Goal: Check status: Check status

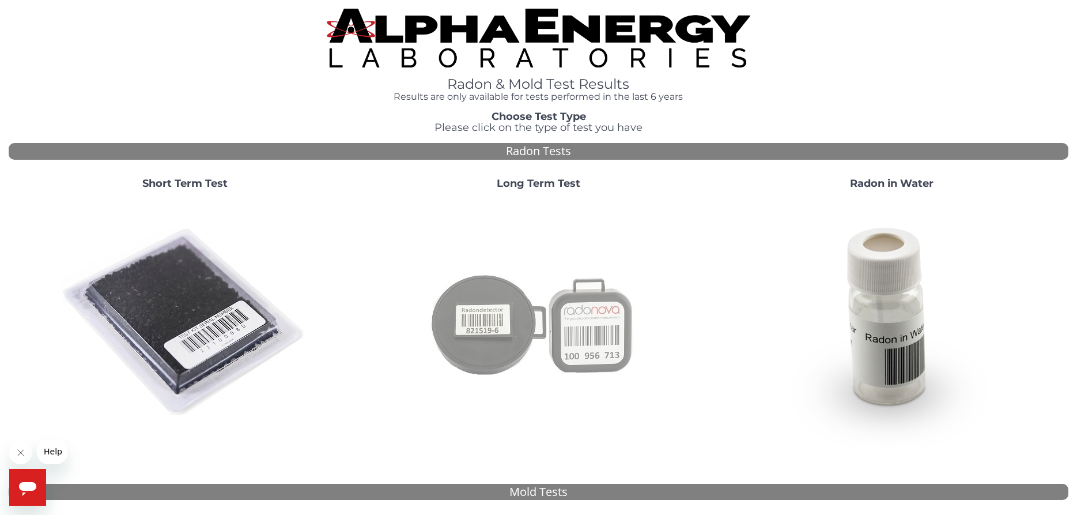
click at [546, 331] on img at bounding box center [538, 323] width 248 height 248
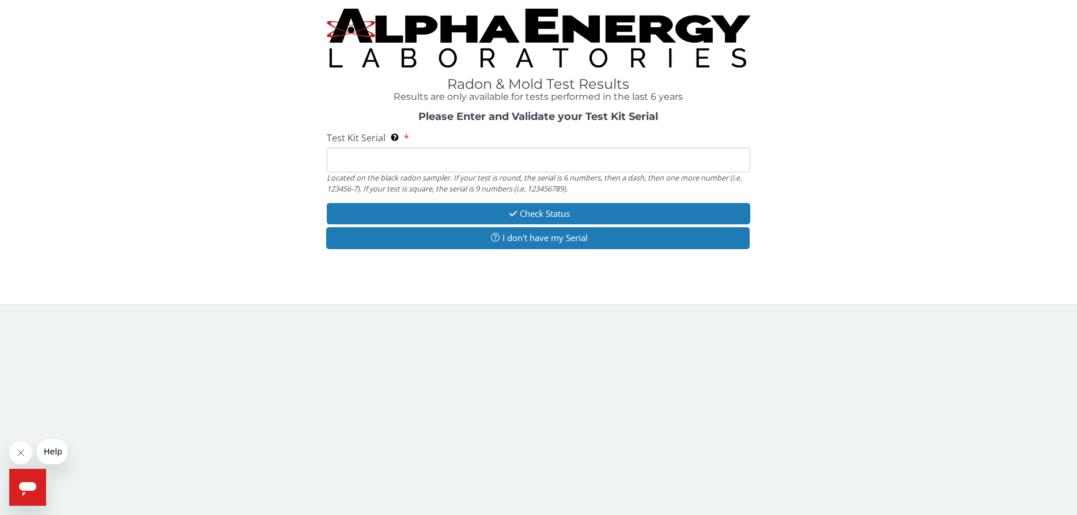
click at [335, 152] on input "Test Kit Serial Located on the black radon sampler. If your test is round, the …" at bounding box center [539, 160] width 424 height 25
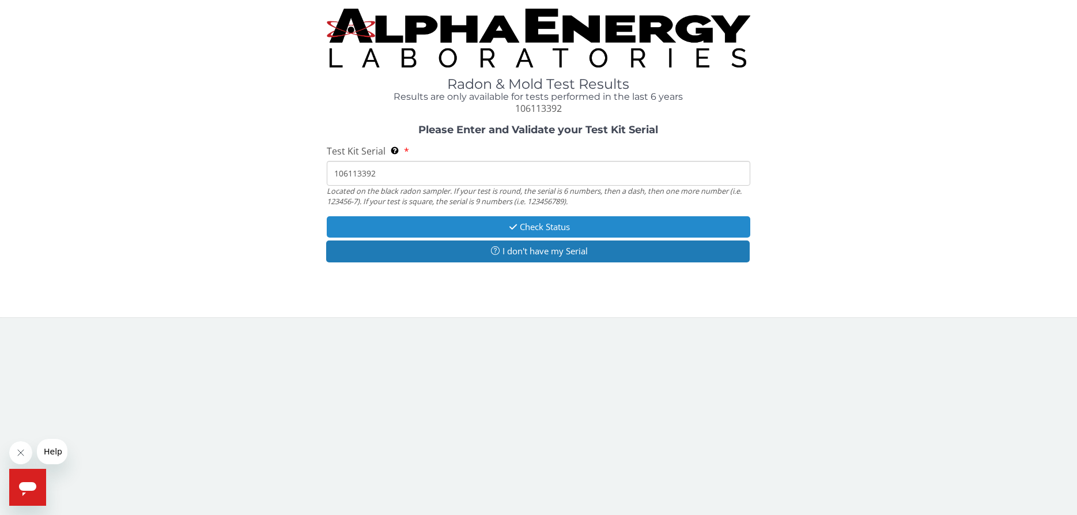
type input "106113392"
click at [542, 226] on button "Check Status" at bounding box center [539, 226] width 424 height 21
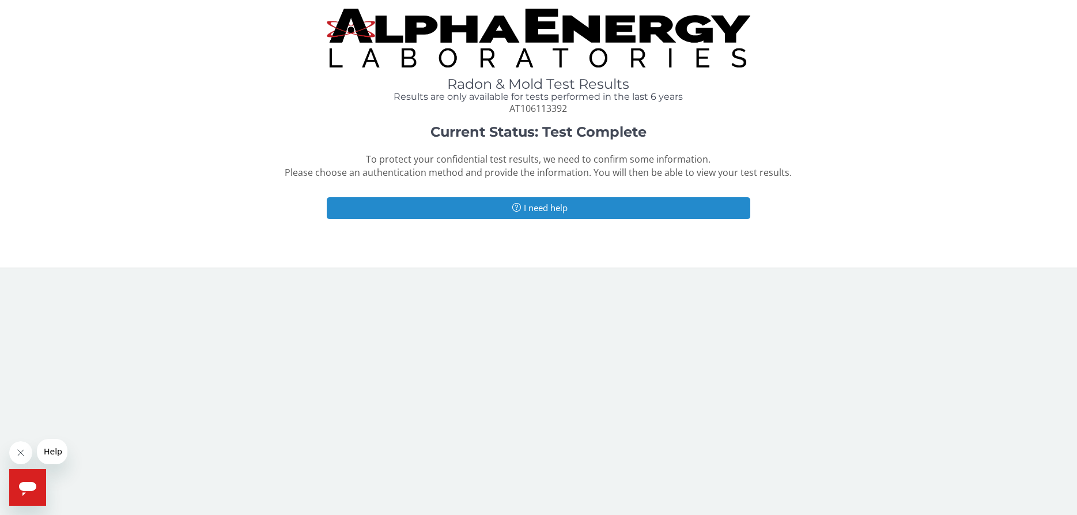
click at [536, 208] on button "I need help" at bounding box center [539, 207] width 424 height 21
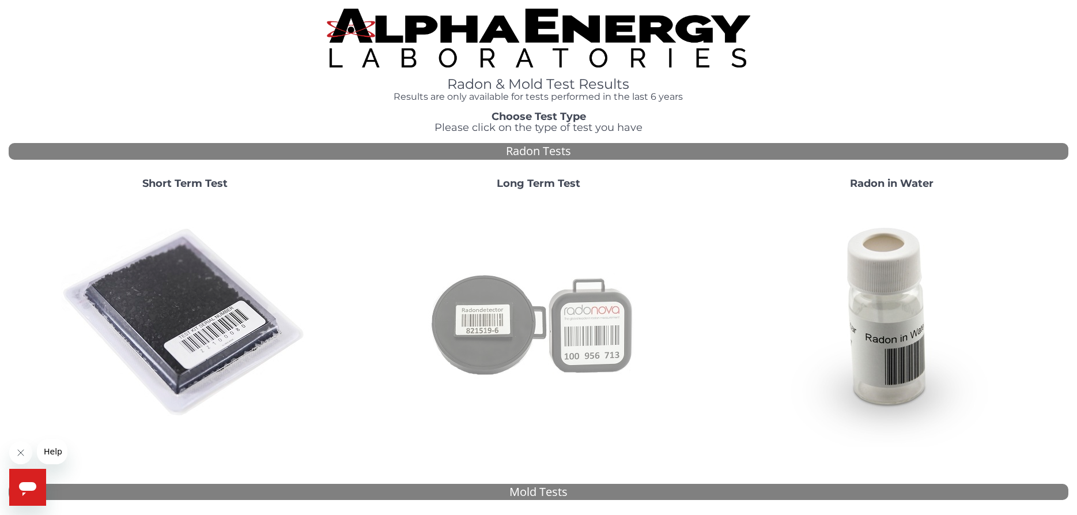
click at [506, 329] on img at bounding box center [538, 323] width 248 height 248
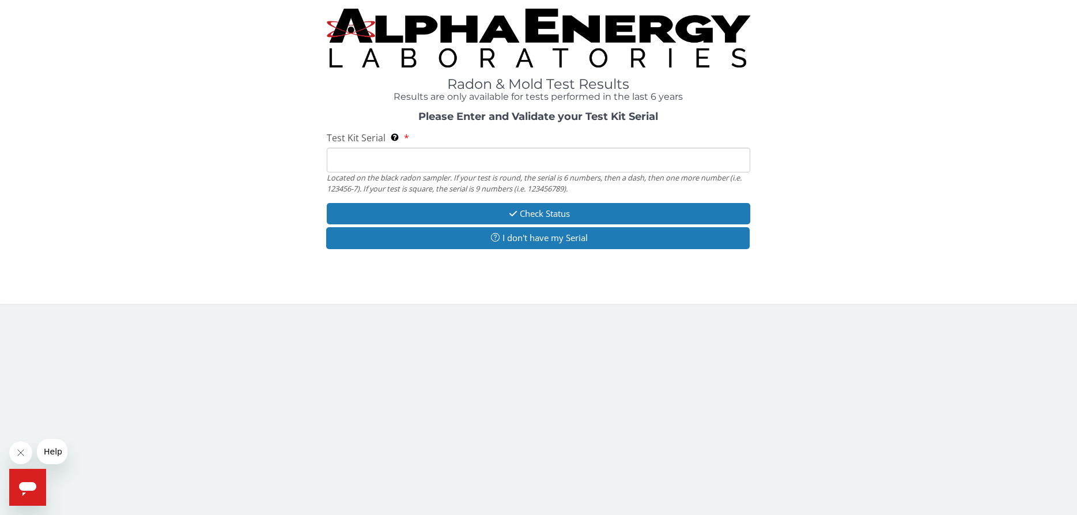
drag, startPoint x: 331, startPoint y: 157, endPoint x: 295, endPoint y: 165, distance: 37.2
click at [330, 157] on input "Test Kit Serial Located on the black radon sampler. If your test is round, the …" at bounding box center [539, 160] width 424 height 25
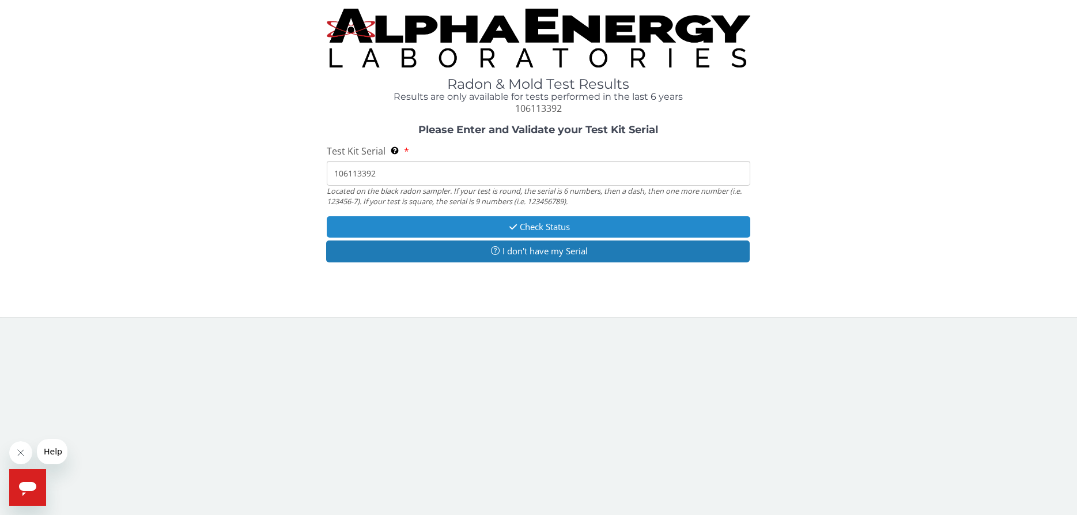
type input "106113392"
click at [531, 224] on button "Check Status" at bounding box center [539, 226] width 424 height 21
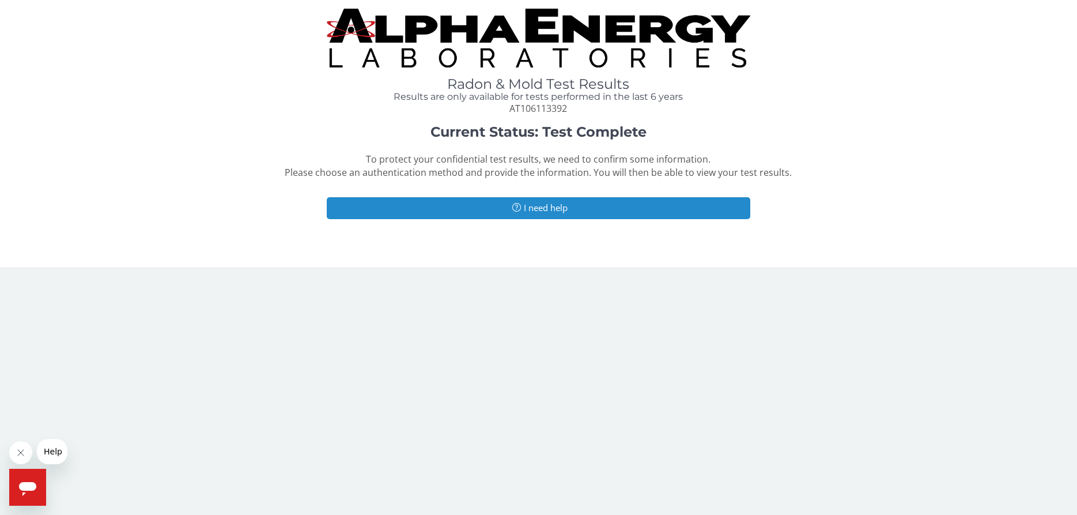
click at [536, 210] on button "I need help" at bounding box center [539, 207] width 424 height 21
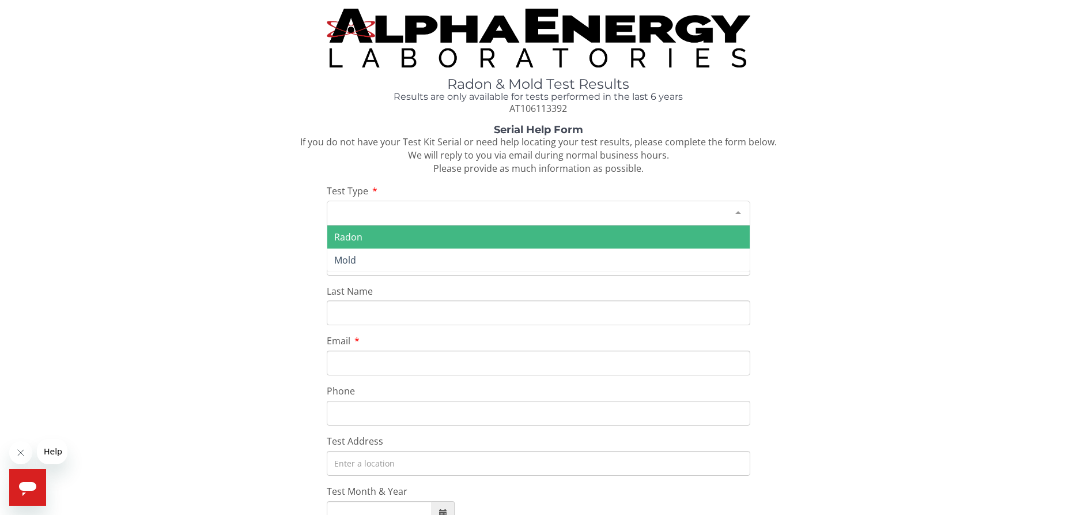
click at [738, 211] on div at bounding box center [738, 212] width 23 height 22
click at [341, 233] on span "Radon" at bounding box center [348, 237] width 28 height 13
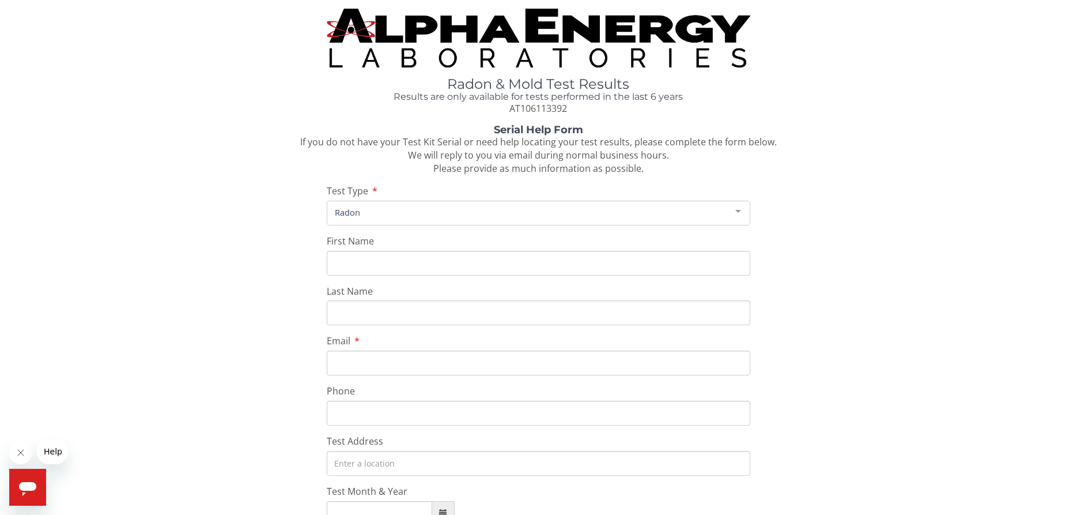
click at [335, 258] on input "First Name" at bounding box center [539, 263] width 424 height 25
type input "[PERSON_NAME]"
type input "1 314 518 8259"
type input "[STREET_ADDRESS]"
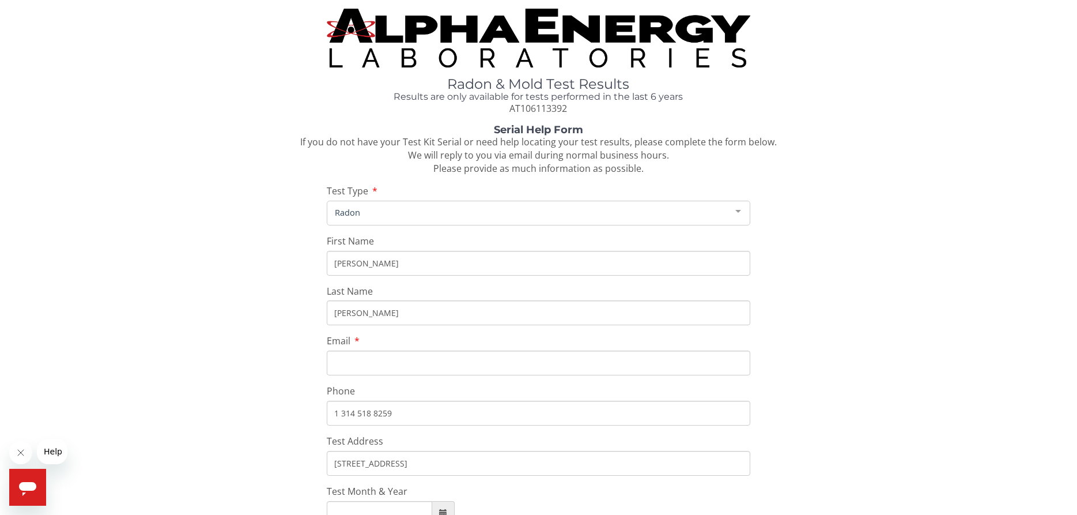
type input "1 314 518 8259"
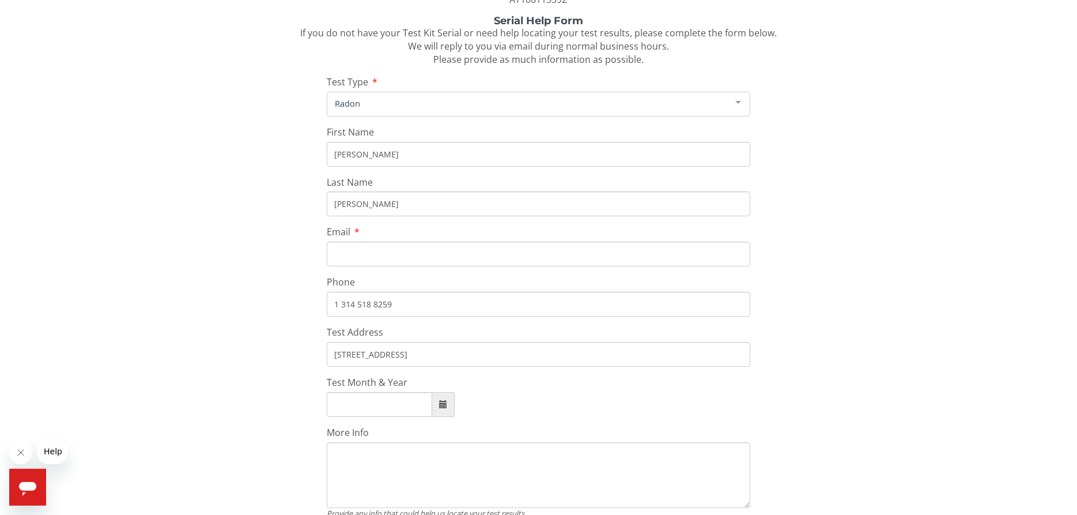
scroll to position [118, 0]
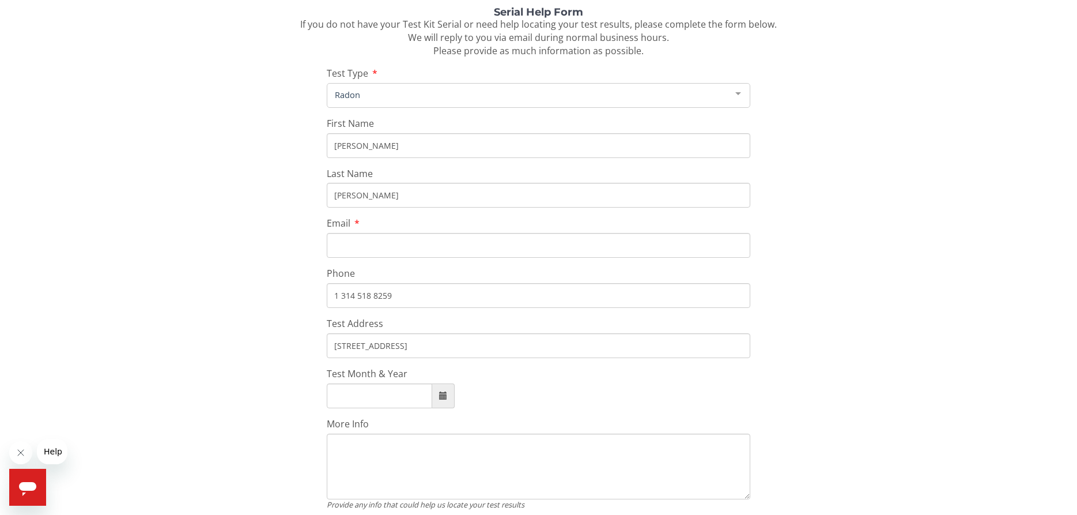
click at [332, 240] on input "Email" at bounding box center [539, 245] width 424 height 25
type input "[EMAIL_ADDRESS][DOMAIN_NAME]"
drag, startPoint x: 393, startPoint y: 296, endPoint x: 330, endPoint y: 291, distance: 63.0
click at [330, 291] on input "1 314 518 8259" at bounding box center [539, 295] width 424 height 25
drag, startPoint x: 222, startPoint y: 345, endPoint x: 229, endPoint y: 345, distance: 7.5
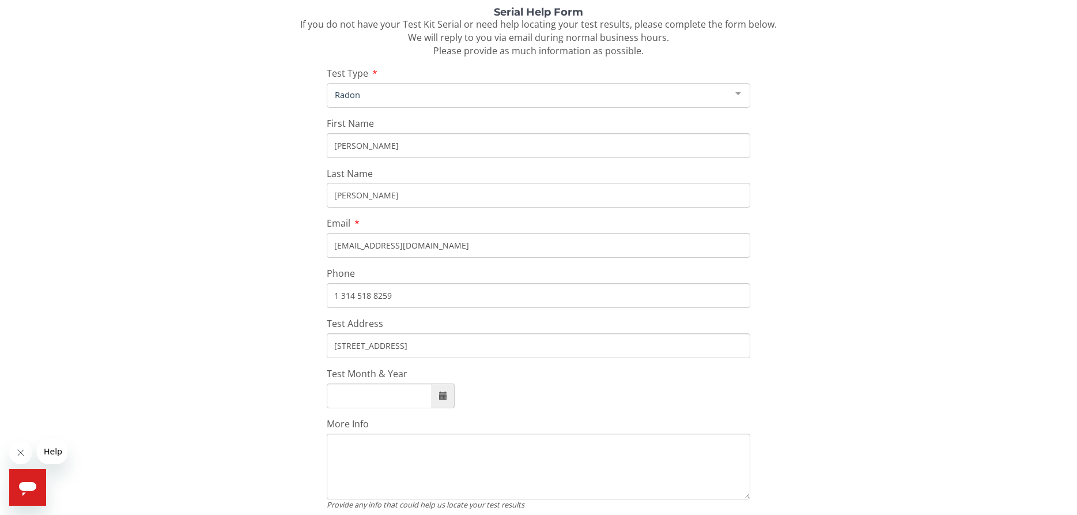
click at [224, 345] on div "Serial Help Form If you do not have your Test Kit Serial or need help locating …" at bounding box center [539, 280] width 1060 height 546
click at [447, 398] on span at bounding box center [443, 395] width 8 height 8
click at [420, 291] on span "Mar" at bounding box center [419, 292] width 31 height 31
type input "[DATE]"
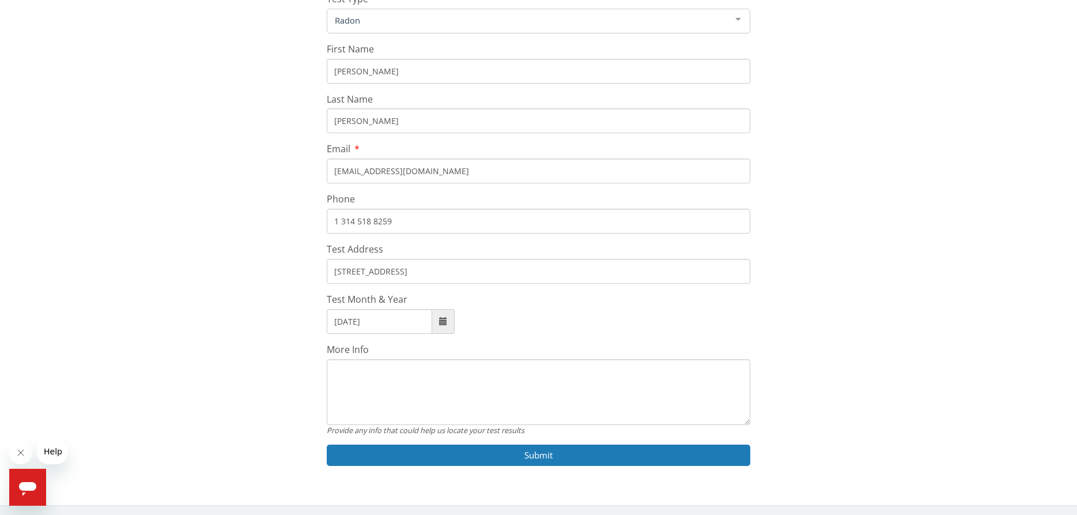
scroll to position [194, 0]
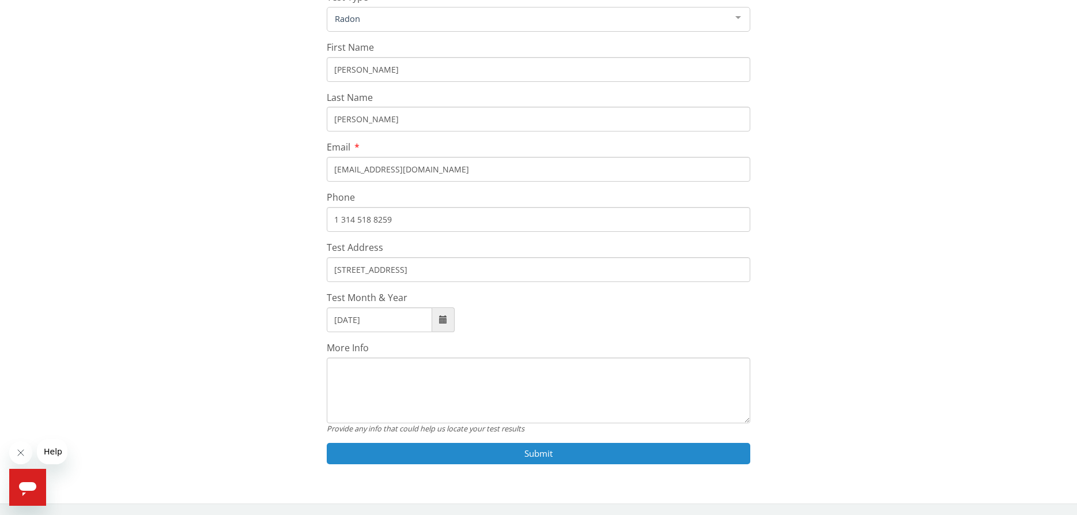
click at [531, 453] on button "Submit" at bounding box center [539, 453] width 424 height 21
